Goal: Use online tool/utility: Utilize a website feature to perform a specific function

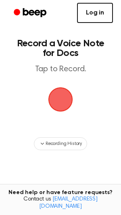
click at [104, 17] on link "Log in" at bounding box center [95, 13] width 36 height 20
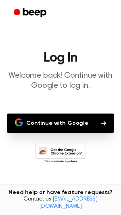
click at [49, 117] on button "Continue with Google" at bounding box center [60, 123] width 107 height 19
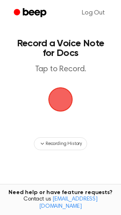
click at [59, 100] on span "button" at bounding box center [60, 99] width 23 height 23
click at [54, 94] on span "button" at bounding box center [60, 99] width 23 height 23
click at [62, 109] on span "button" at bounding box center [60, 99] width 23 height 23
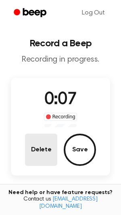
click at [44, 152] on button "Delete" at bounding box center [41, 150] width 32 height 32
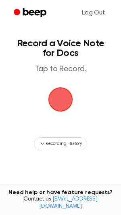
click at [52, 102] on span "button" at bounding box center [61, 100] width 30 height 30
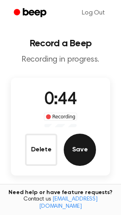
click at [78, 145] on button "Save" at bounding box center [80, 150] width 32 height 32
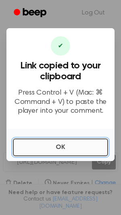
click at [78, 145] on button "OK" at bounding box center [60, 148] width 95 height 18
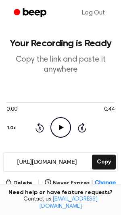
click at [4, 129] on main "Your Recording is Ready Copy the link and paste it anywhere 0:00 0:44 1.0x Rewi…" at bounding box center [60, 185] width 121 height 370
click at [59, 129] on icon "Play Audio" at bounding box center [60, 127] width 21 height 21
click at [59, 129] on icon "Pause Audio" at bounding box center [60, 127] width 21 height 21
click at [67, 125] on icon "Play Audio" at bounding box center [60, 127] width 21 height 21
click at [23, 185] on button "Delete" at bounding box center [18, 184] width 27 height 8
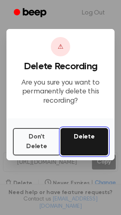
click at [96, 140] on button "Delete" at bounding box center [85, 141] width 48 height 27
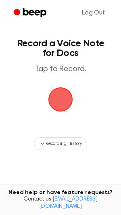
click at [52, 105] on span "button" at bounding box center [60, 99] width 45 height 45
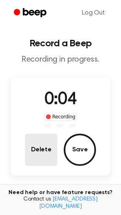
click at [46, 157] on button "Delete" at bounding box center [41, 150] width 32 height 32
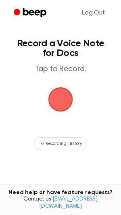
click at [67, 98] on span "button" at bounding box center [60, 99] width 43 height 43
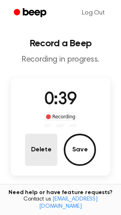
click at [40, 157] on button "Delete" at bounding box center [41, 150] width 32 height 32
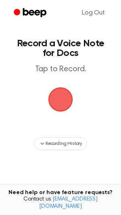
click at [61, 113] on span "button" at bounding box center [61, 100] width 38 height 38
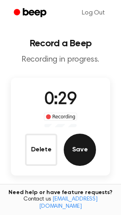
click at [79, 149] on button "Save" at bounding box center [80, 150] width 32 height 32
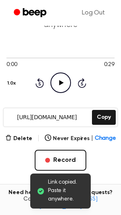
scroll to position [49, 0]
